Goal: Information Seeking & Learning: Learn about a topic

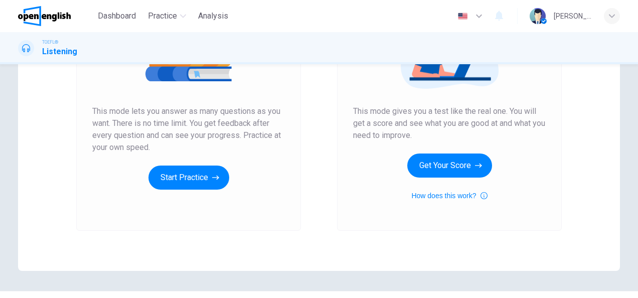
scroll to position [187, 0]
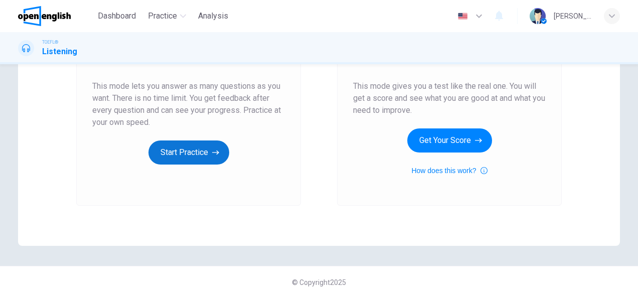
click at [199, 149] on button "Start Practice" at bounding box center [188, 152] width 81 height 24
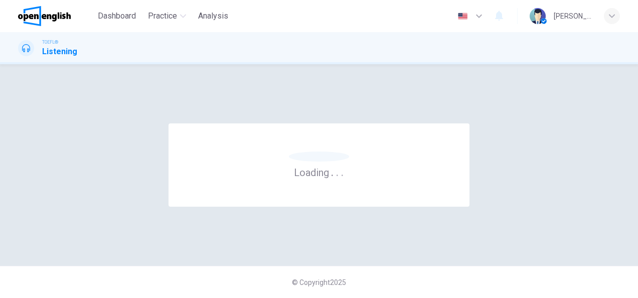
scroll to position [0, 0]
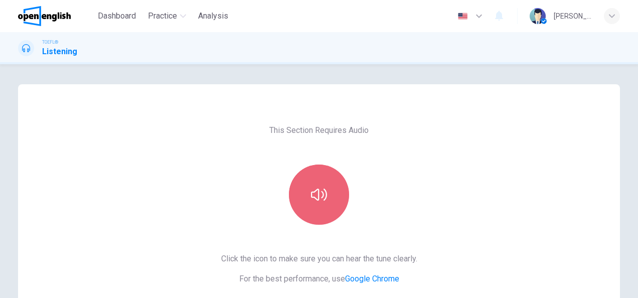
click at [317, 205] on button "button" at bounding box center [319, 194] width 60 height 60
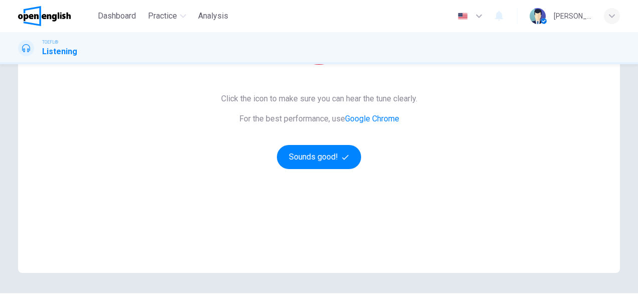
scroll to position [160, 0]
click at [310, 163] on button "Sounds good!" at bounding box center [319, 156] width 84 height 24
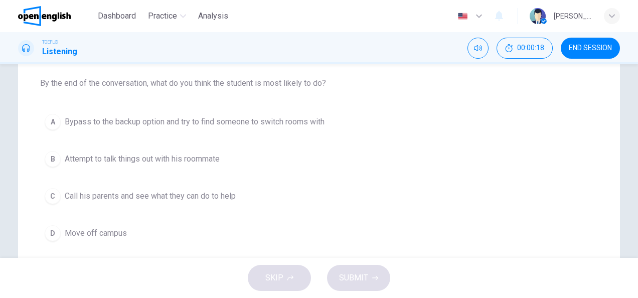
scroll to position [0, 0]
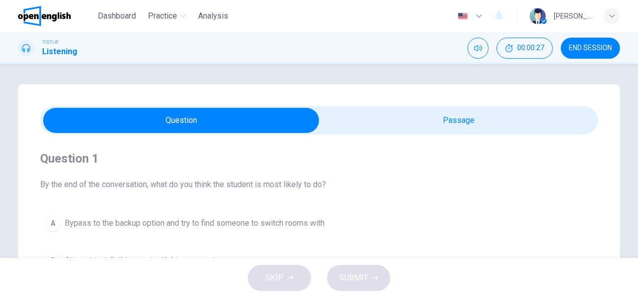
click at [332, 181] on span "By the end of the conversation, what do you think the student is most likely to…" at bounding box center [319, 184] width 558 height 12
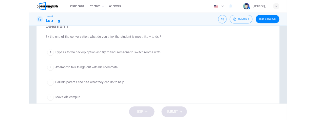
scroll to position [96, 0]
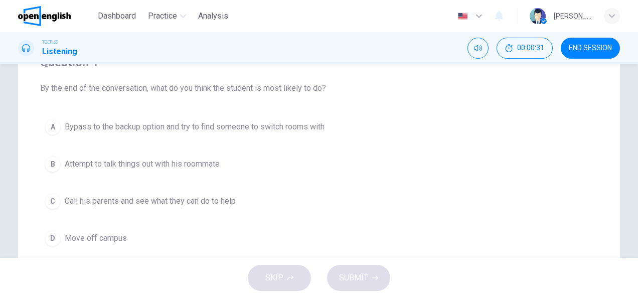
drag, startPoint x: 322, startPoint y: 124, endPoint x: 179, endPoint y: 145, distance: 144.4
click at [179, 145] on div "A Bypass to the backup option and try to find someone to switch rooms with B At…" at bounding box center [319, 182] width 558 height 136
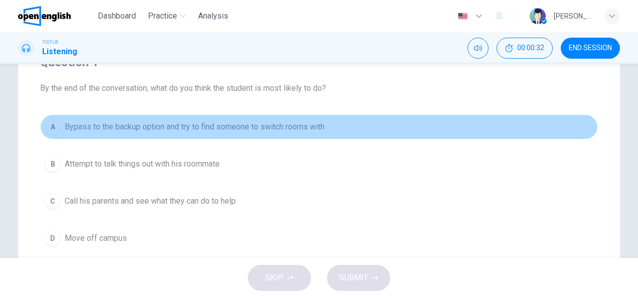
click at [90, 137] on button "A Bypass to the backup option and try to find someone to switch rooms with" at bounding box center [319, 126] width 558 height 25
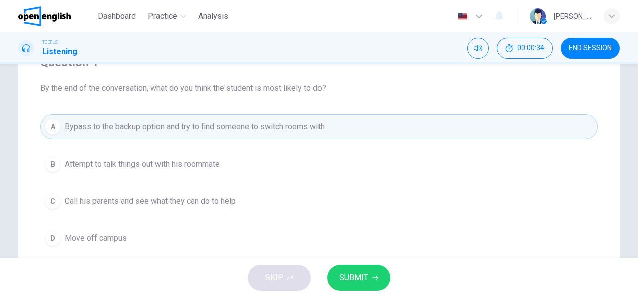
click at [95, 158] on span "Attempt to talk things out with his roommate" at bounding box center [142, 164] width 155 height 12
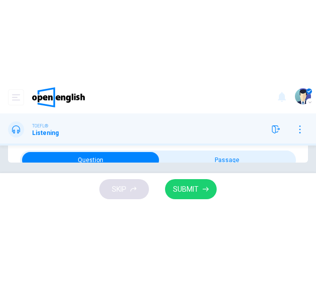
scroll to position [5, 0]
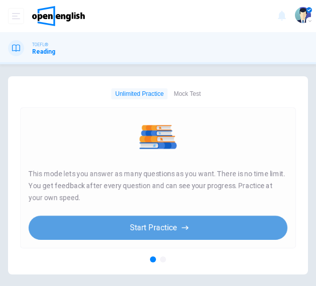
click at [168, 220] on button "Start Practice" at bounding box center [158, 228] width 259 height 24
